Goal: Register for event/course

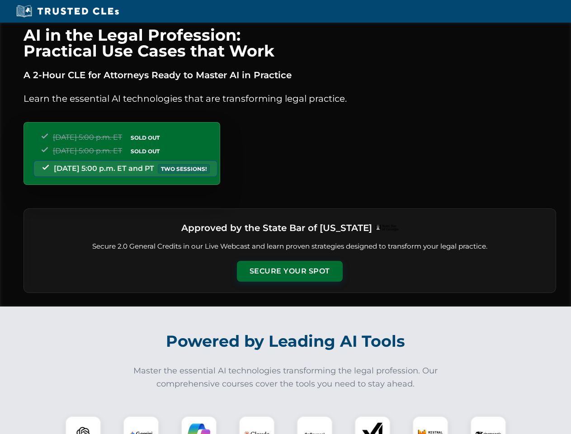
click at [289, 271] on button "Secure Your Spot" at bounding box center [290, 271] width 106 height 21
click at [83, 425] on img at bounding box center [83, 434] width 26 height 26
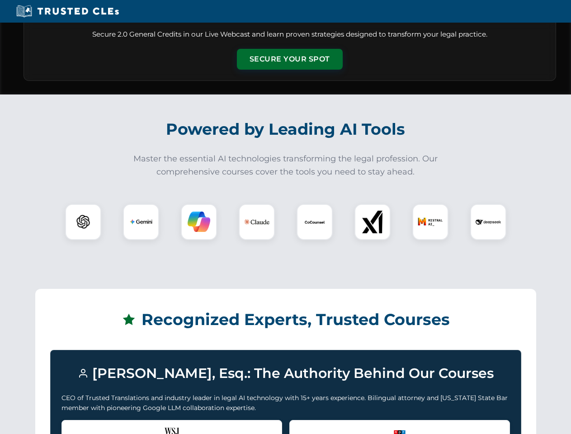
click at [141, 425] on div "Recognized by the WSJ Richard Estevez was featured for his expertise in AI lega…" at bounding box center [171, 438] width 221 height 36
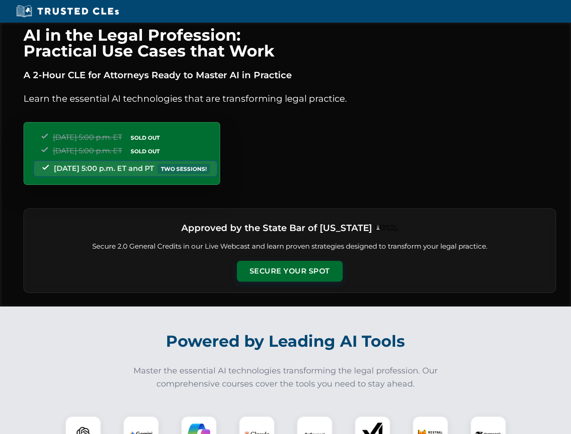
click at [289, 271] on button "Secure Your Spot" at bounding box center [290, 271] width 106 height 21
click at [83, 425] on img at bounding box center [83, 434] width 26 height 26
